Goal: Information Seeking & Learning: Learn about a topic

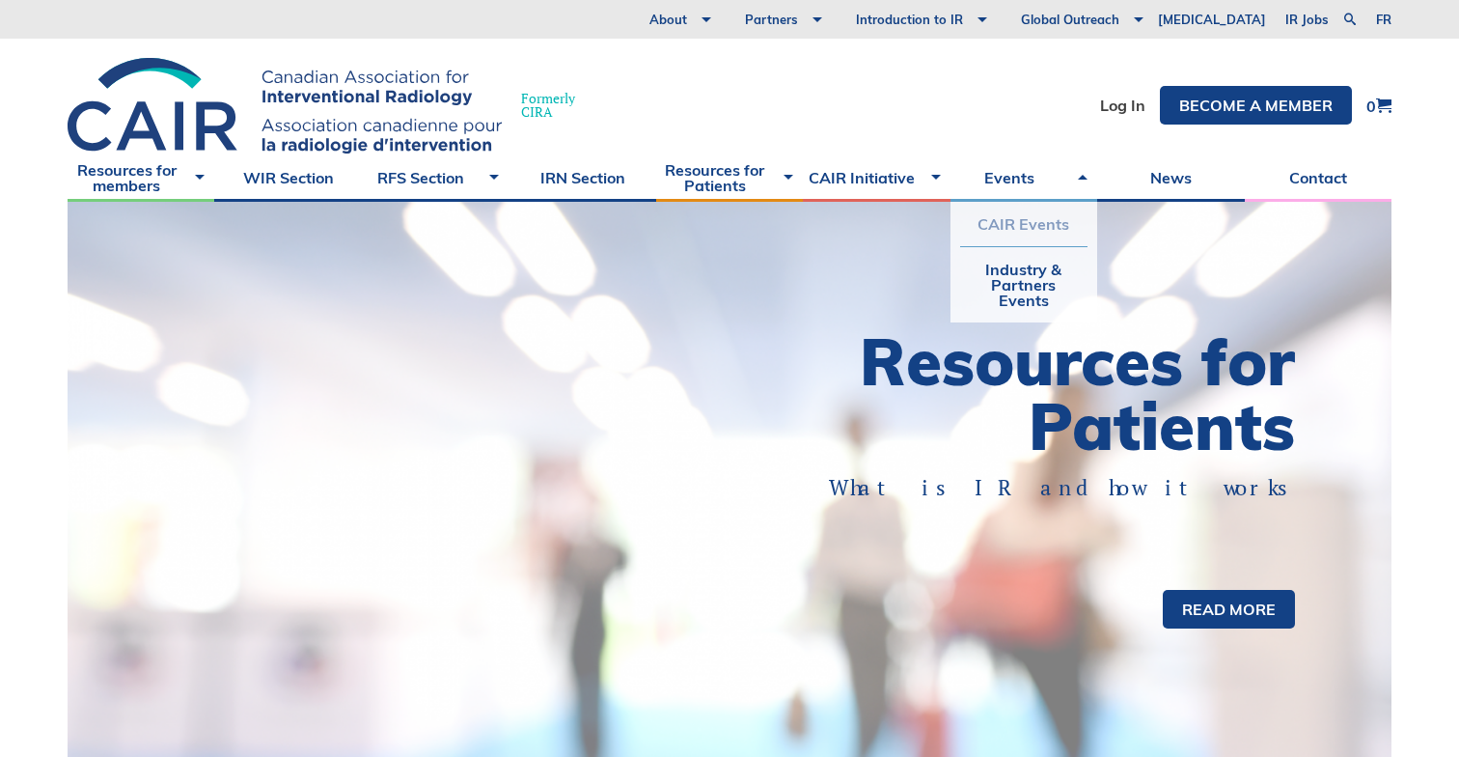
click at [1027, 228] on link "CAIR Events" at bounding box center [1023, 224] width 127 height 44
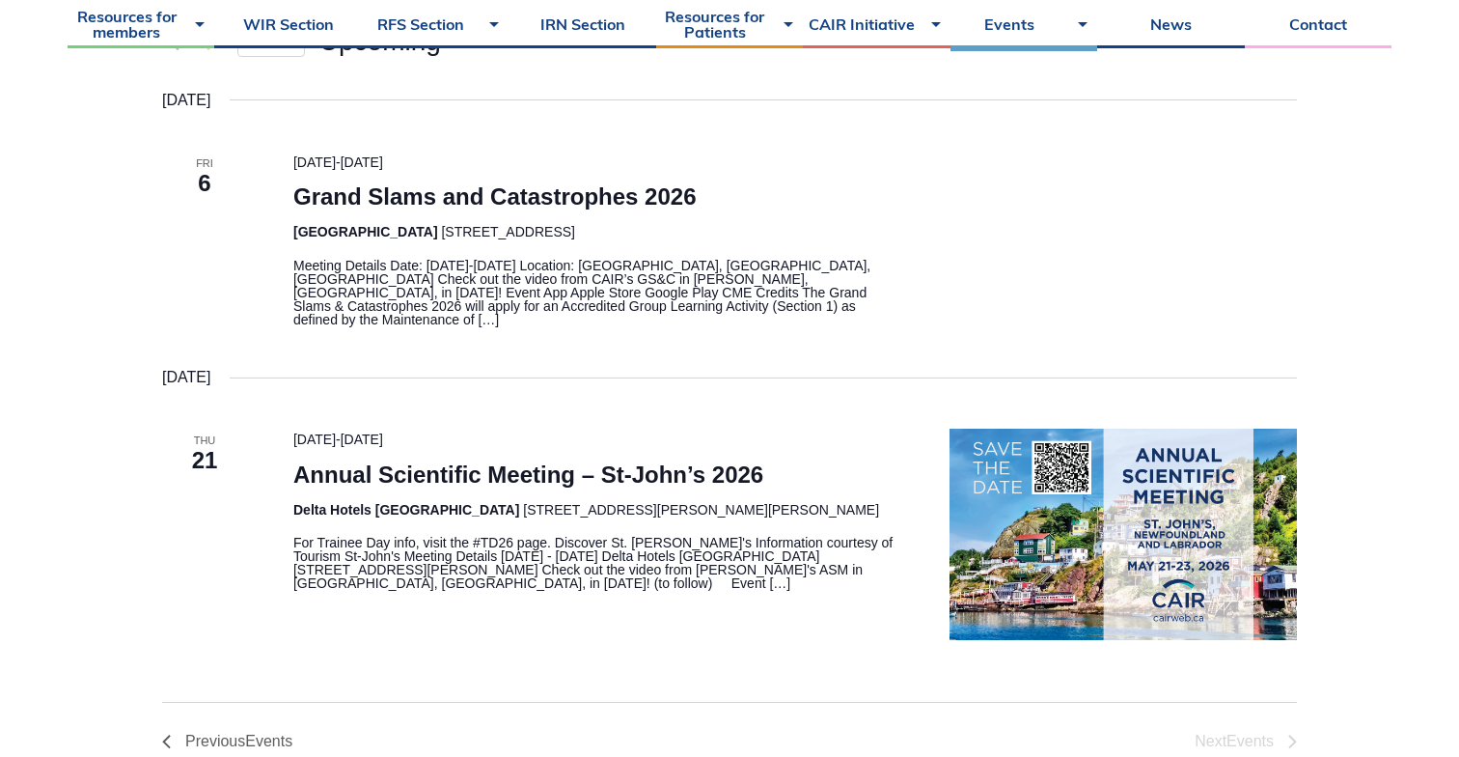
scroll to position [475, 0]
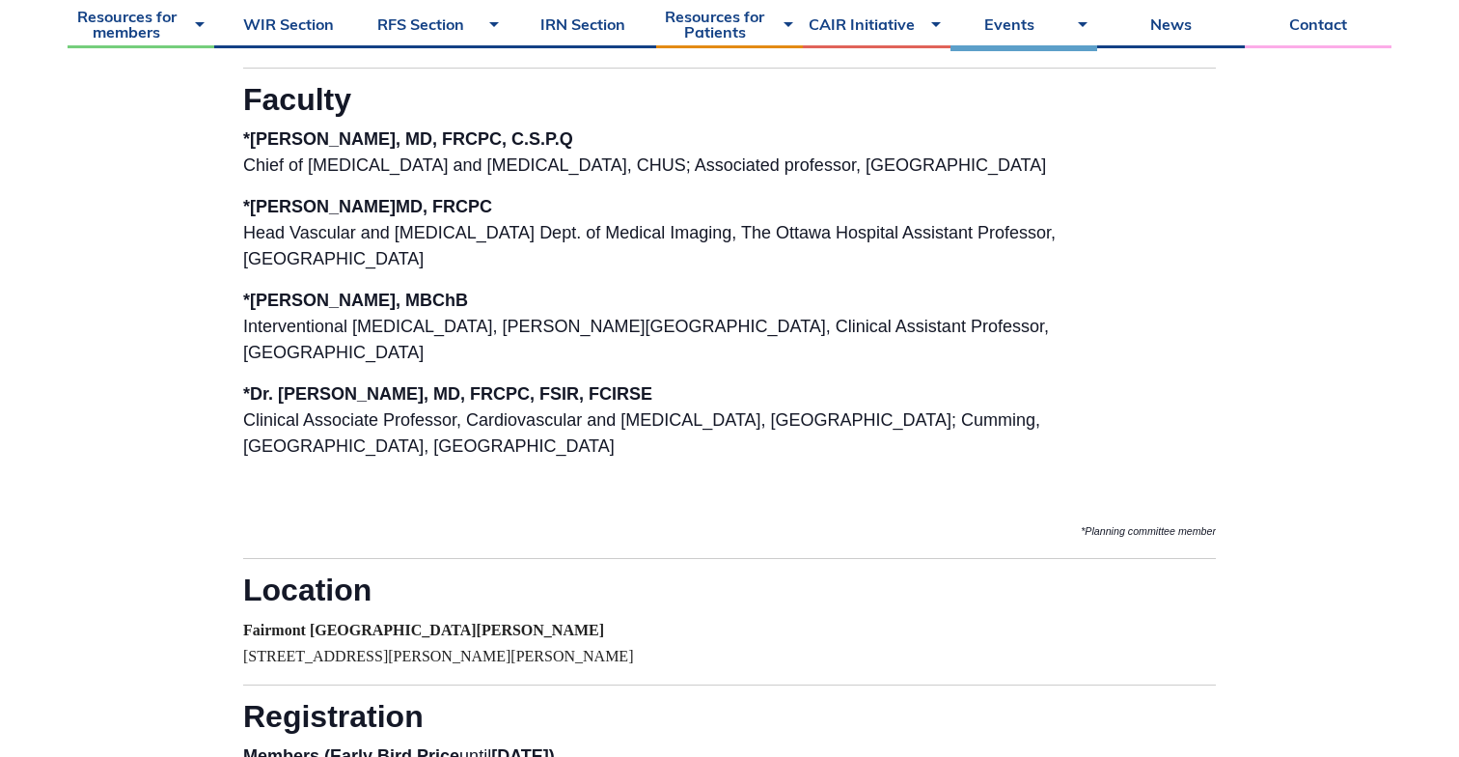
scroll to position [2651, 0]
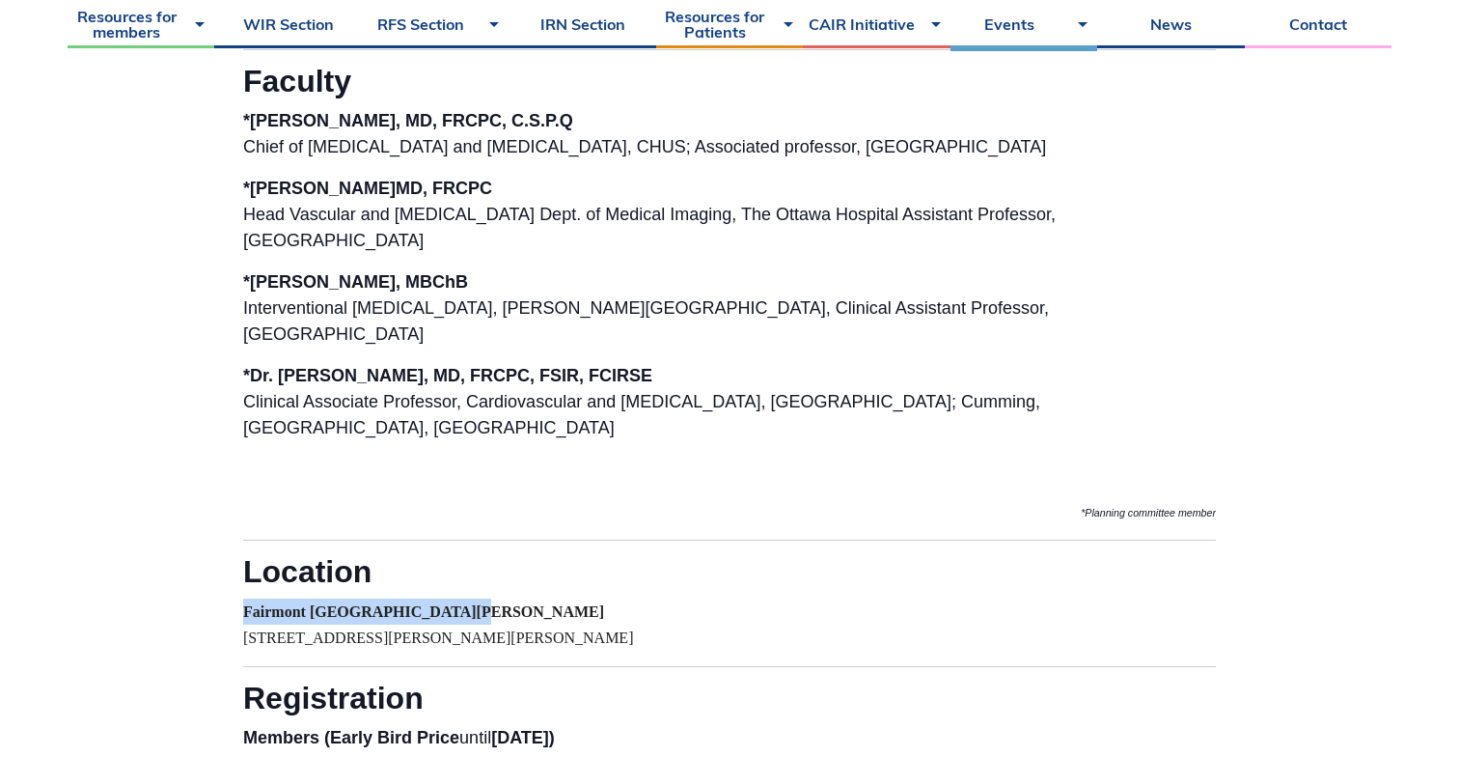
drag, startPoint x: 244, startPoint y: 585, endPoint x: 485, endPoint y: 582, distance: 241.3
click at [485, 603] on strong "Fairmont [GEOGRAPHIC_DATA][PERSON_NAME]" at bounding box center [423, 611] width 361 height 16
copy strong "Fairmont [GEOGRAPHIC_DATA][PERSON_NAME]"
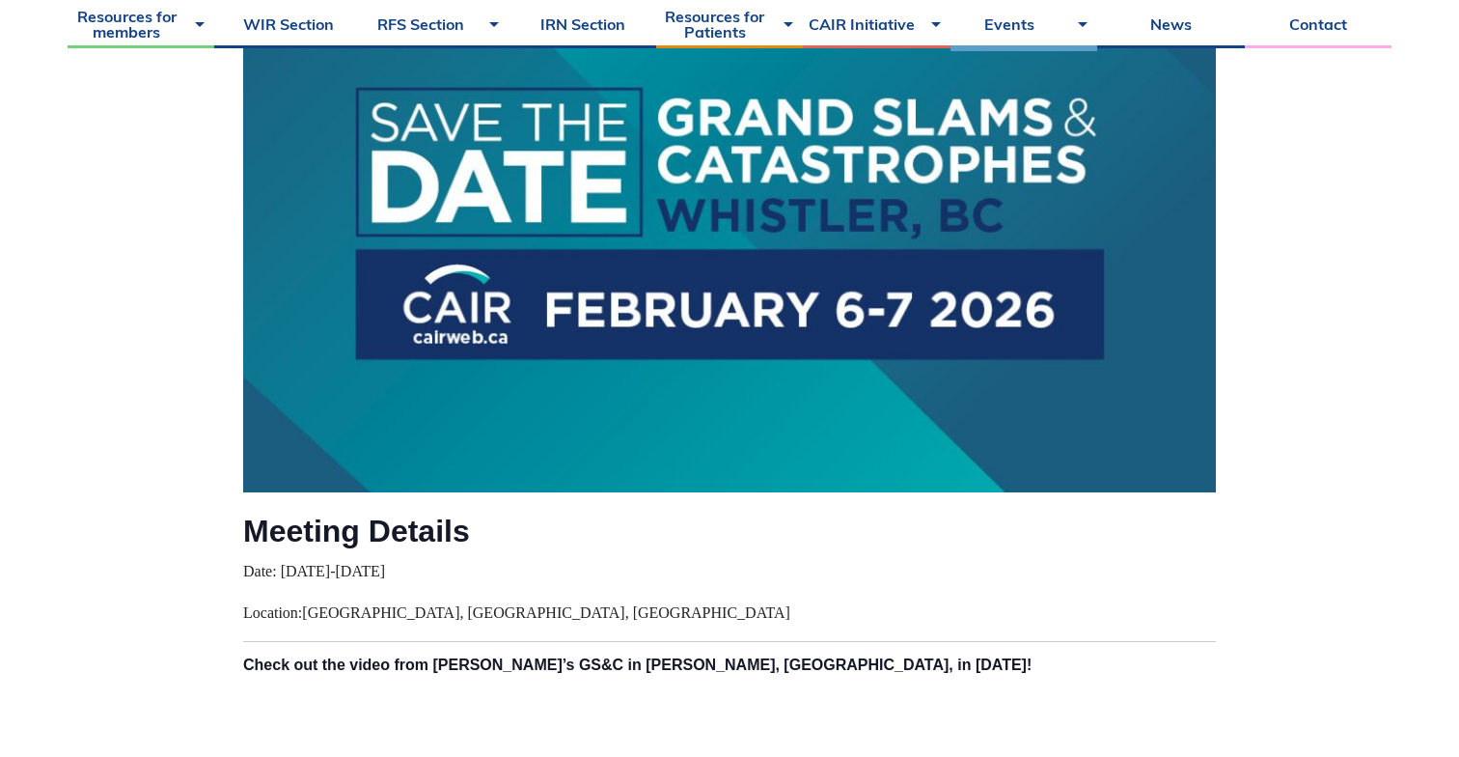
scroll to position [535, 0]
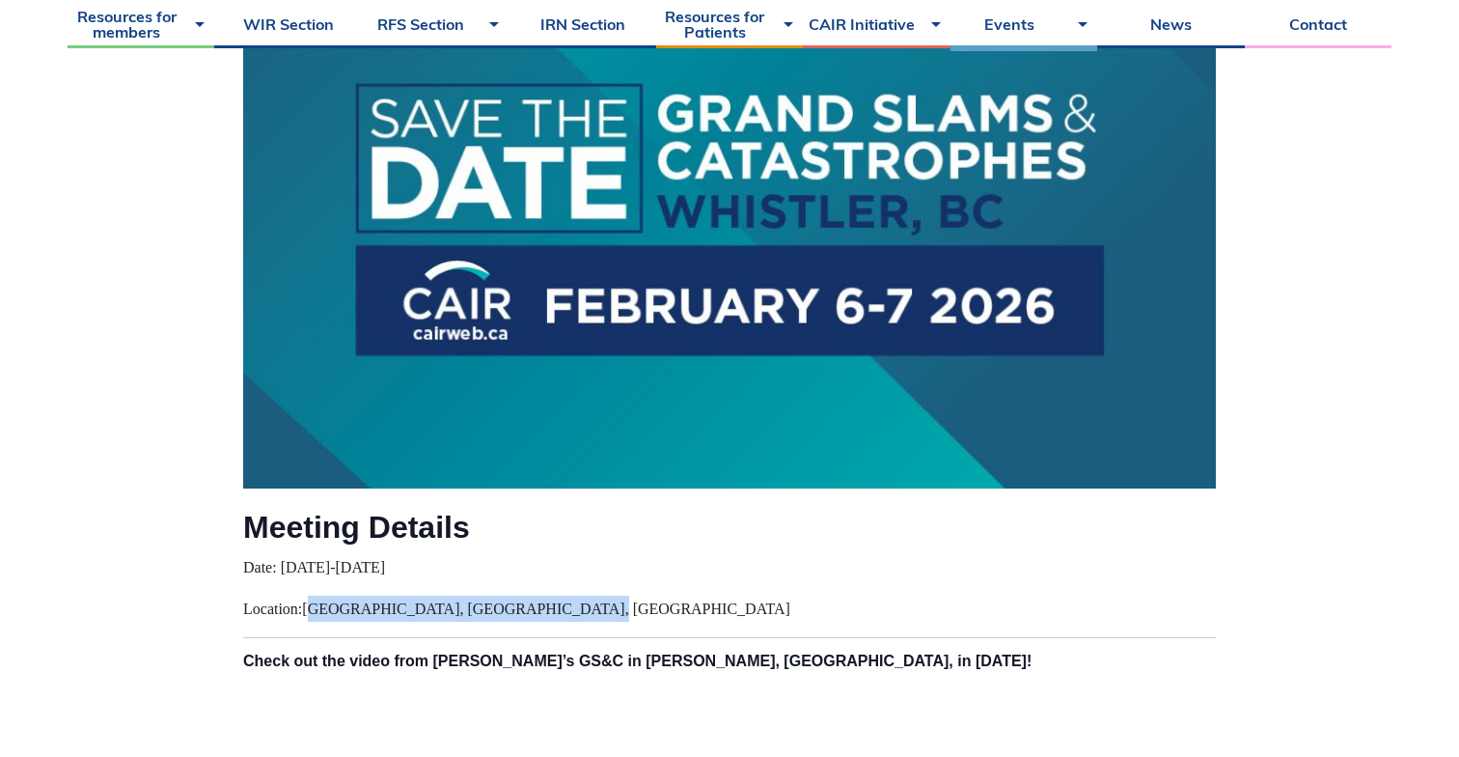
drag, startPoint x: 315, startPoint y: 605, endPoint x: 566, endPoint y: 605, distance: 250.9
click at [566, 605] on p "Location: [GEOGRAPHIC_DATA], [GEOGRAPHIC_DATA], [GEOGRAPHIC_DATA]" at bounding box center [729, 608] width 973 height 26
copy span "[GEOGRAPHIC_DATA], [GEOGRAPHIC_DATA], [GEOGRAPHIC_DATA]"
